Goal: Task Accomplishment & Management: Manage account settings

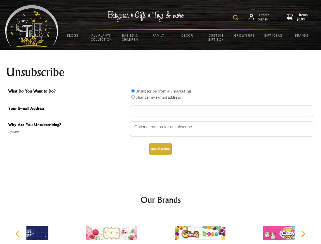
click at [236, 18] on img at bounding box center [235, 17] width 5 height 5
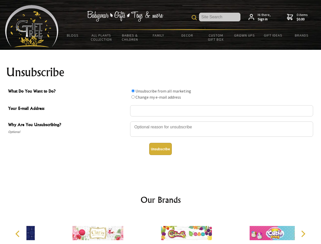
click at [161, 121] on div at bounding box center [221, 130] width 183 height 18
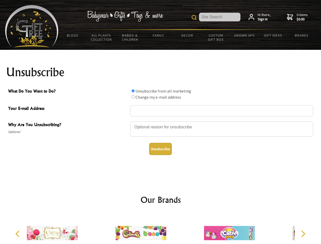
click at [133, 91] on input "What Do You Want to Do?" at bounding box center [132, 90] width 3 height 3
click at [133, 97] on input "What Do You Want to Do?" at bounding box center [132, 96] width 3 height 3
radio input "true"
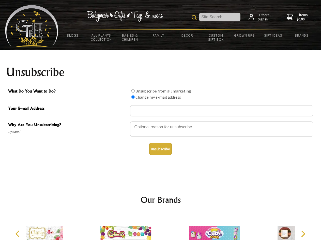
click at [160, 149] on button "Unsubscribe" at bounding box center [160, 149] width 23 height 12
click at [170, 229] on div at bounding box center [214, 234] width 88 height 40
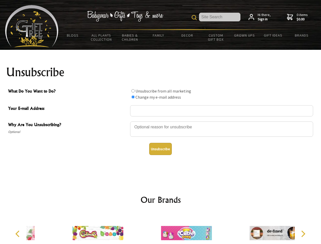
click at [18, 234] on icon "Previous" at bounding box center [18, 233] width 7 height 7
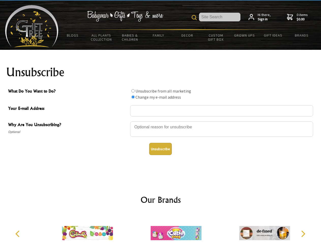
click at [303, 234] on icon "Next" at bounding box center [302, 233] width 7 height 7
